Goal: Transaction & Acquisition: Subscribe to service/newsletter

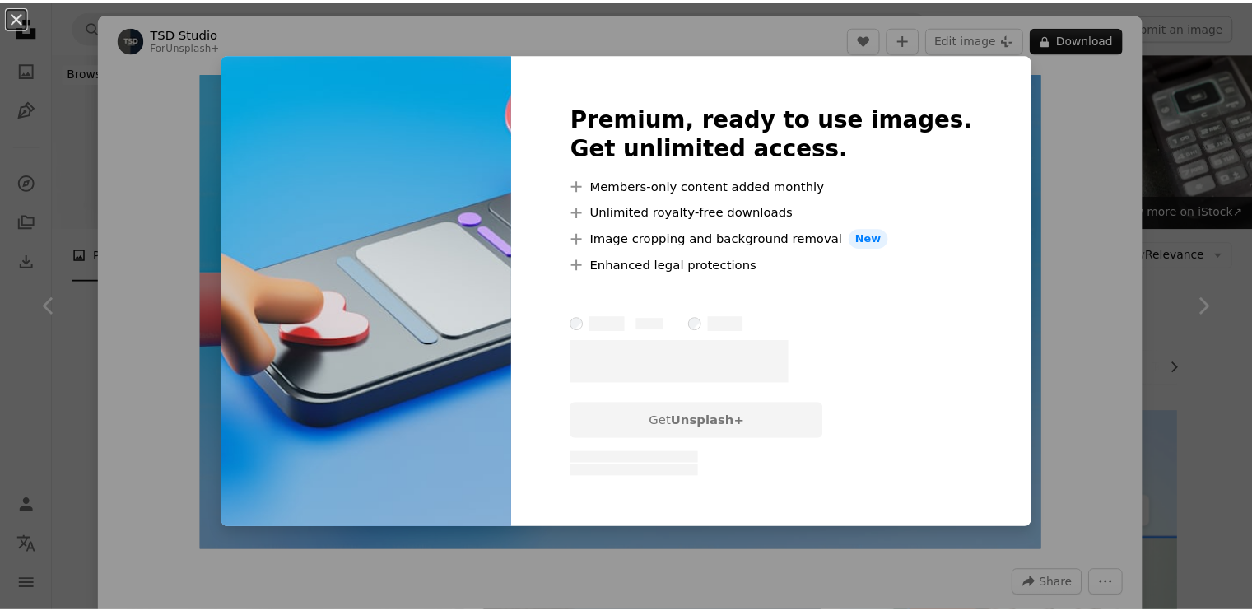
scroll to position [137, 0]
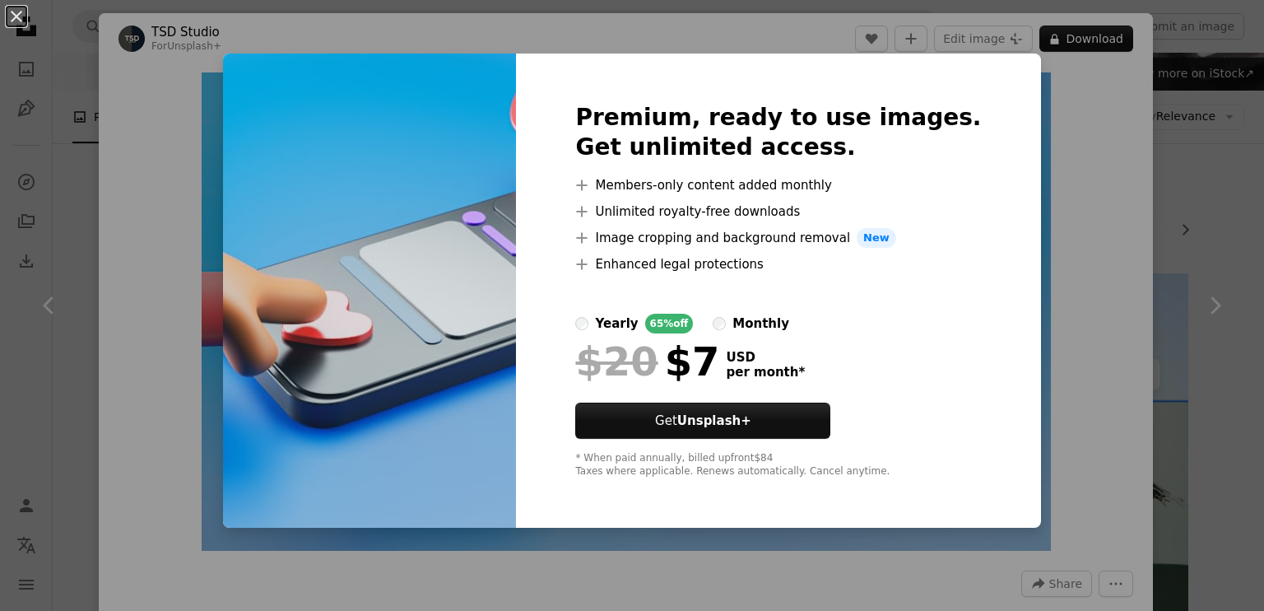
click at [381, 421] on img at bounding box center [369, 290] width 293 height 474
click at [1043, 247] on div "An X shape Premium, ready to use images. Get unlimited access. A plus sign Memb…" at bounding box center [632, 305] width 1264 height 611
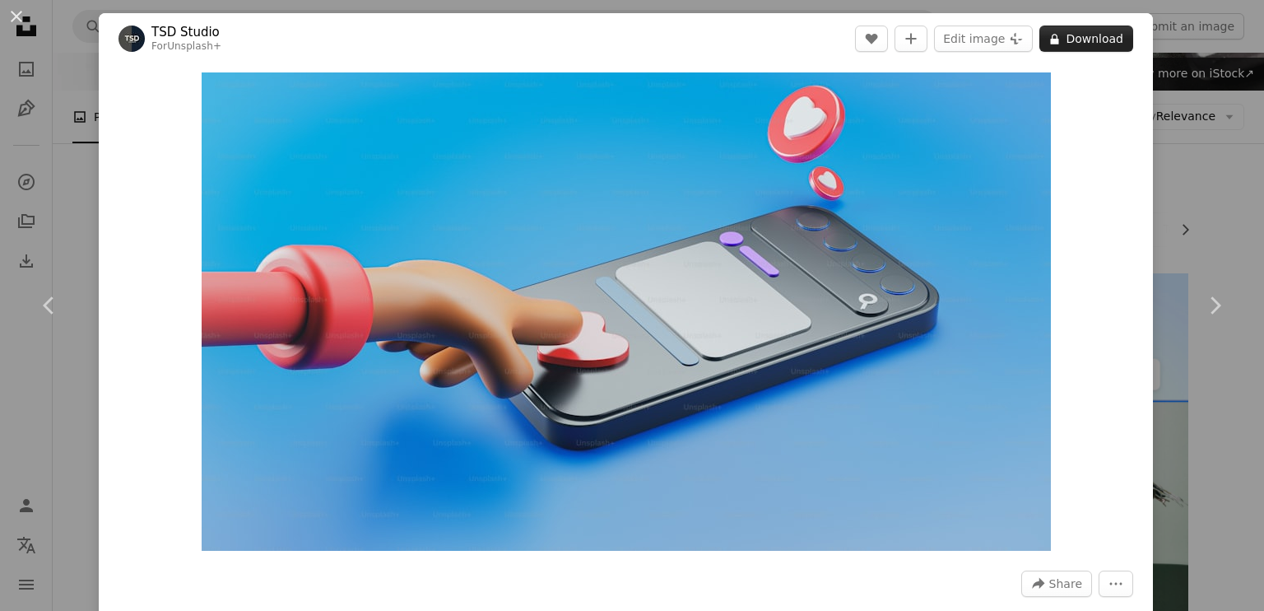
click at [1056, 41] on button "A lock Download" at bounding box center [1086, 39] width 94 height 26
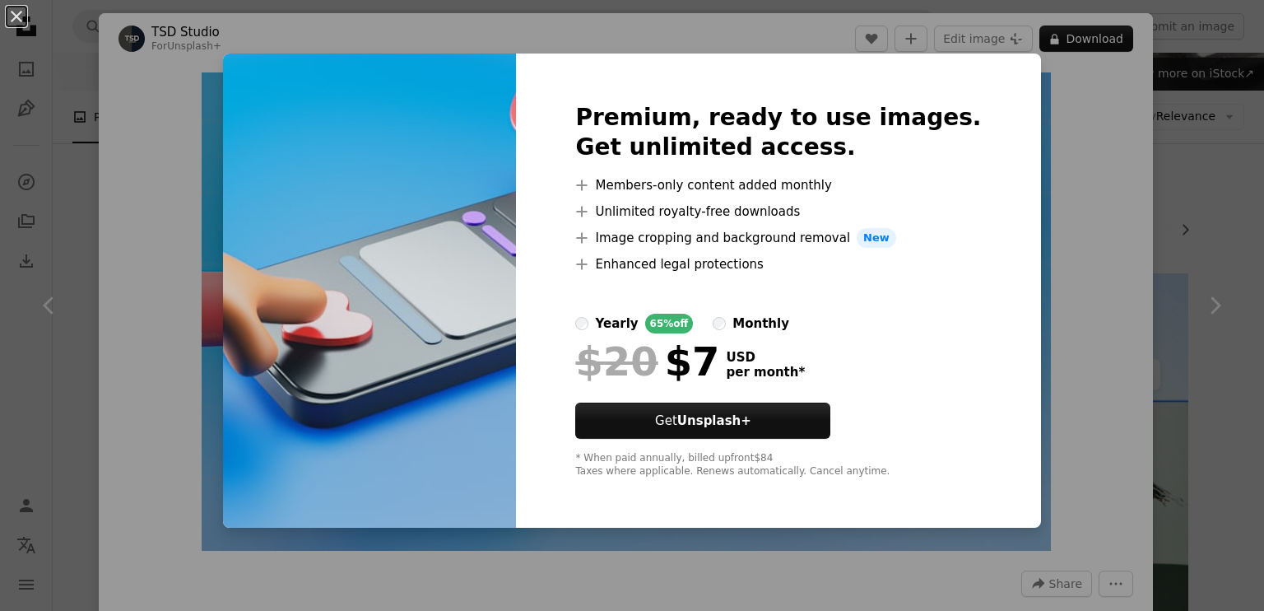
click at [432, 396] on img at bounding box center [369, 290] width 293 height 474
click at [740, 318] on label "monthly" at bounding box center [751, 324] width 77 height 20
click at [619, 327] on label "yearly 65% off" at bounding box center [634, 324] width 118 height 20
click at [358, 357] on img at bounding box center [369, 290] width 293 height 474
click at [1020, 95] on div "An X shape Premium, ready to use images. Get unlimited access. A plus sign Memb…" at bounding box center [632, 305] width 1264 height 611
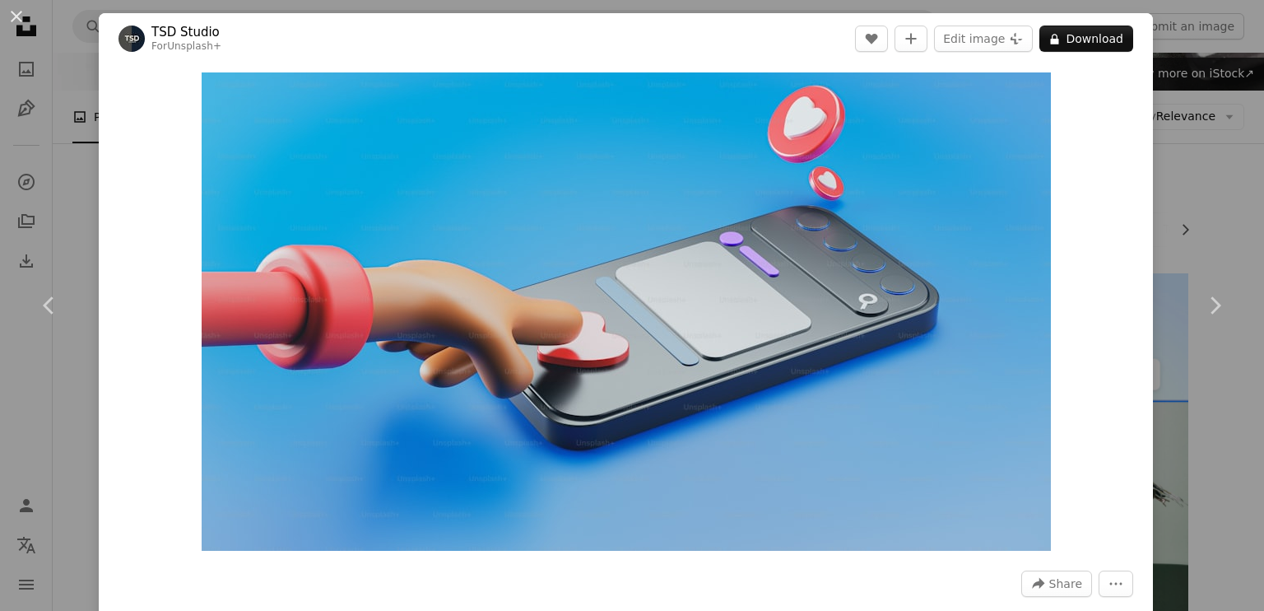
click at [1237, 205] on div "An X shape Chevron left Chevron right TSD Studio For Unsplash+ A heart A plus s…" at bounding box center [632, 305] width 1264 height 611
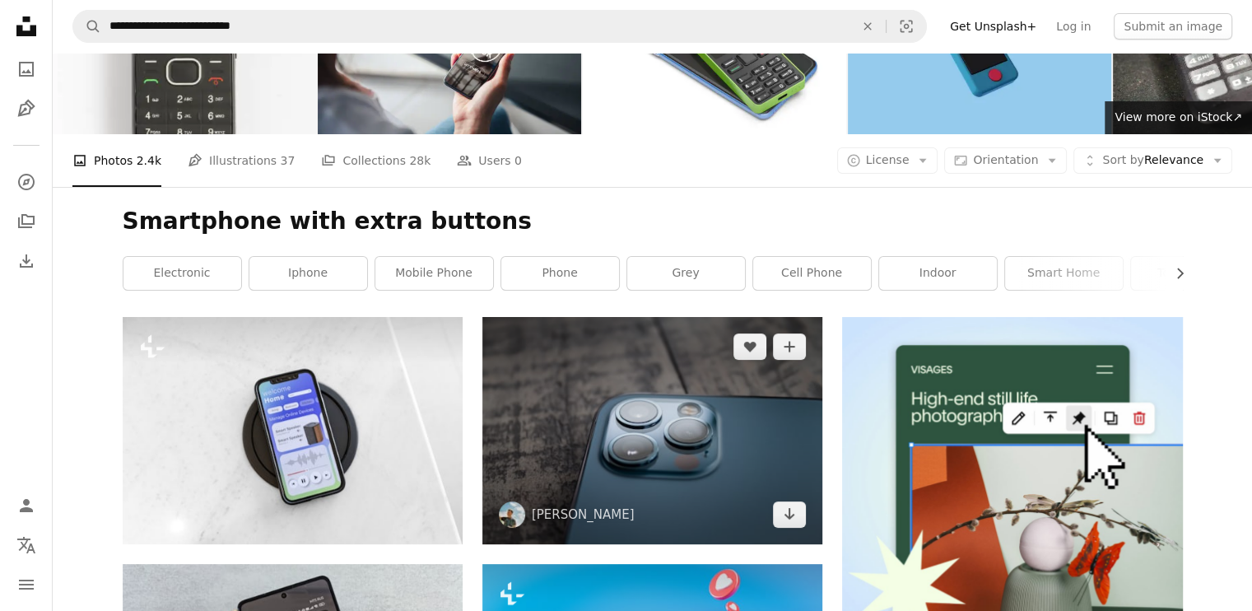
scroll to position [95, 0]
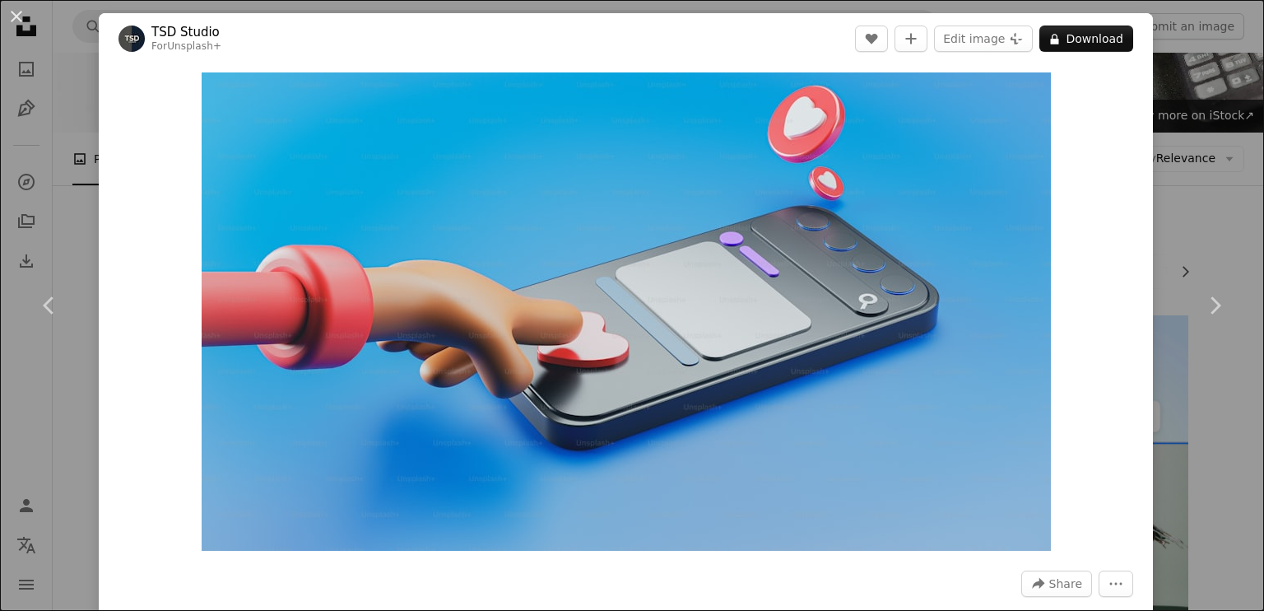
click at [1160, 131] on div "An X shape Chevron left Chevron right TSD Studio For Unsplash+ A heart A plus s…" at bounding box center [632, 305] width 1264 height 611
